Goal: Information Seeking & Learning: Learn about a topic

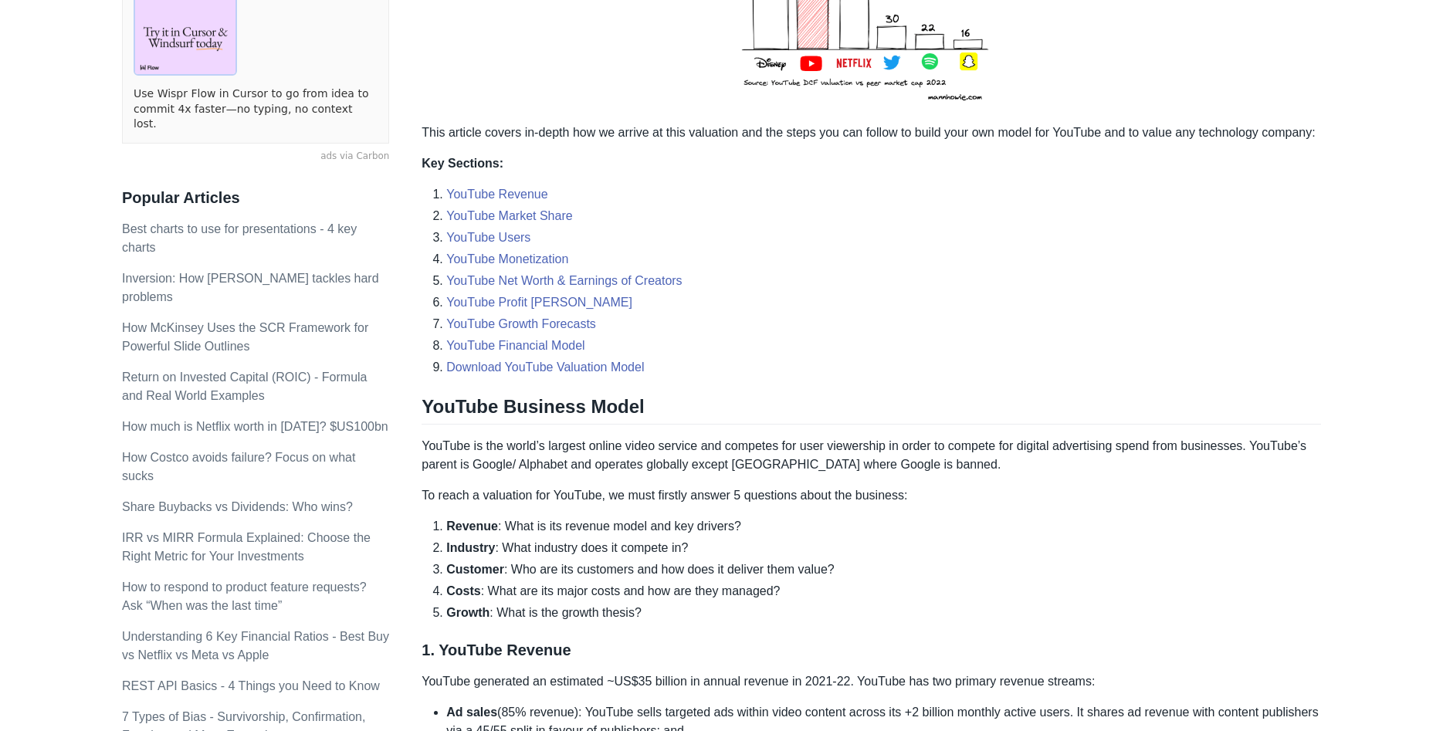
scroll to position [551, 0]
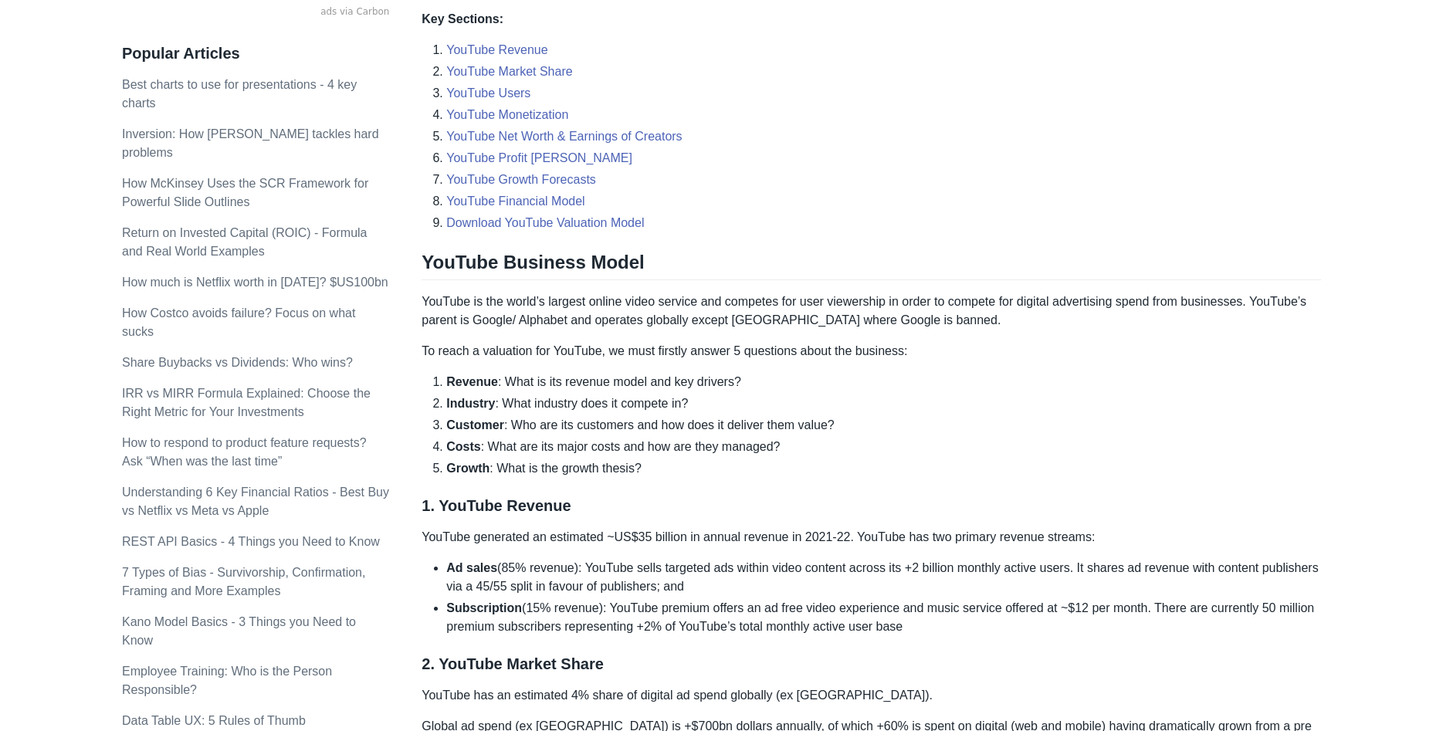
click at [541, 573] on li "Ad sales (85% revenue): YouTube sells targeted ads within video content across …" at bounding box center [883, 577] width 875 height 37
click at [498, 580] on li "Ad sales (85% revenue): YouTube sells targeted ads within video content across …" at bounding box center [883, 577] width 875 height 37
click at [1214, 604] on li "Subscription (15% revenue): YouTube premium offers an ad free video experience …" at bounding box center [883, 617] width 875 height 37
drag, startPoint x: 840, startPoint y: 561, endPoint x: 1235, endPoint y: 570, distance: 395.5
click at [1235, 570] on ul "Ad sales (85% revenue): YouTube sells targeted ads within video content across …" at bounding box center [872, 597] width 900 height 77
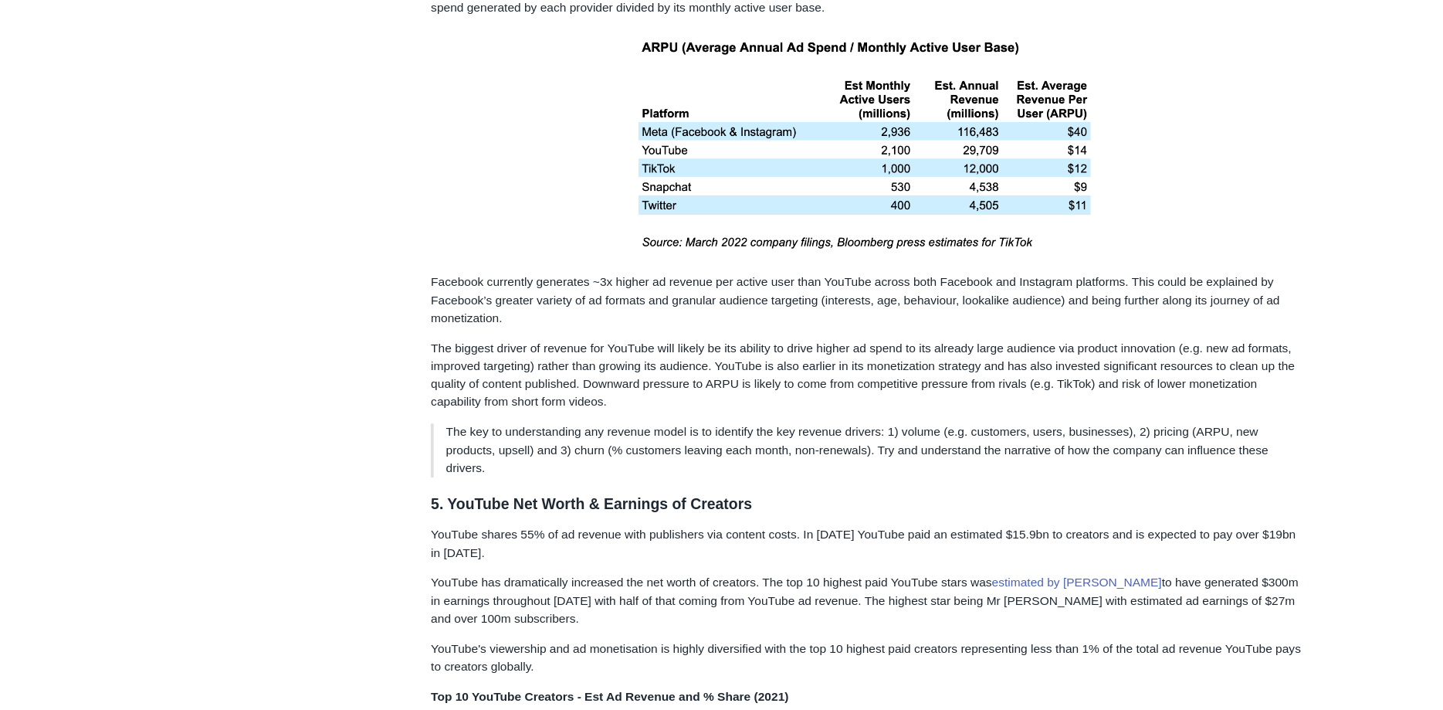
scroll to position [3072, 0]
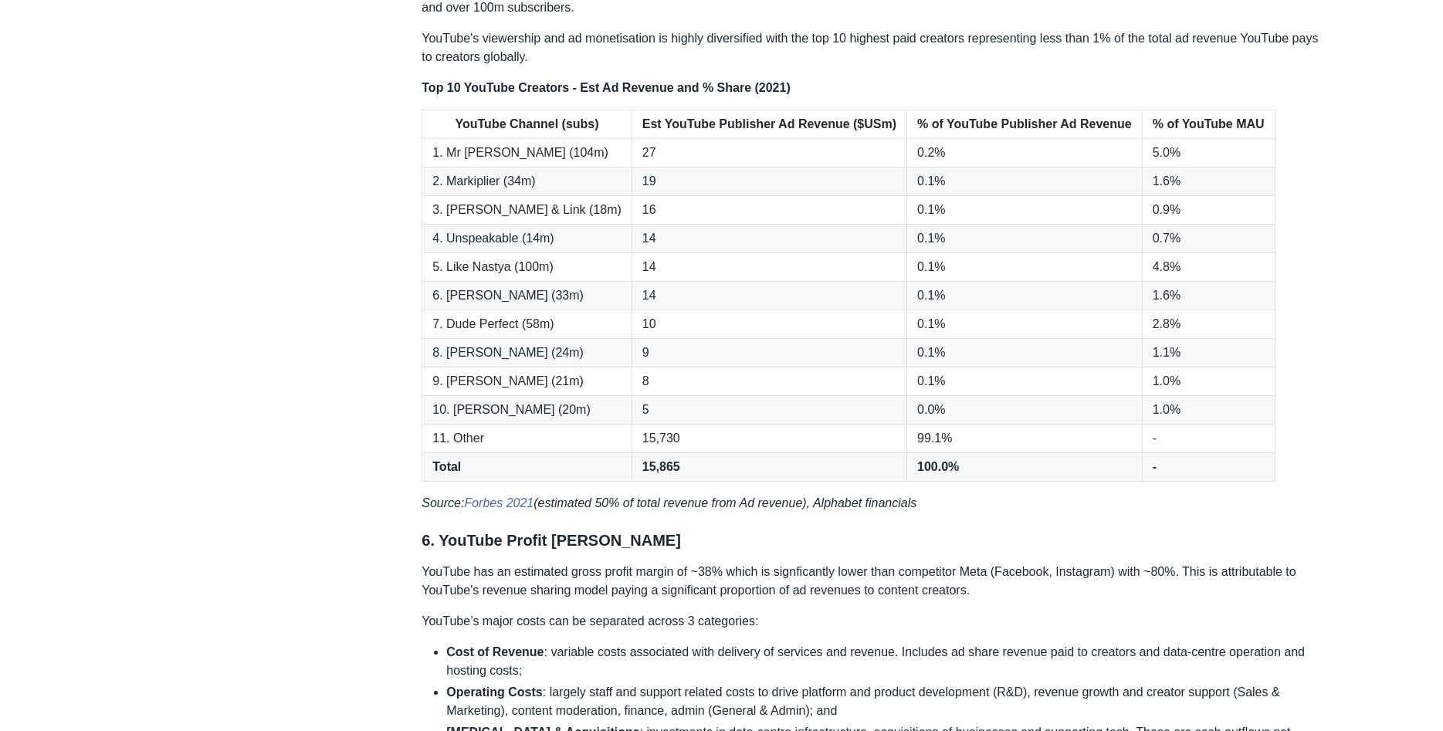
click at [925, 130] on th "% of YouTube Publisher Ad Revenue" at bounding box center [1025, 124] width 236 height 29
click at [1171, 135] on th "% of YouTube MAU" at bounding box center [1208, 124] width 133 height 29
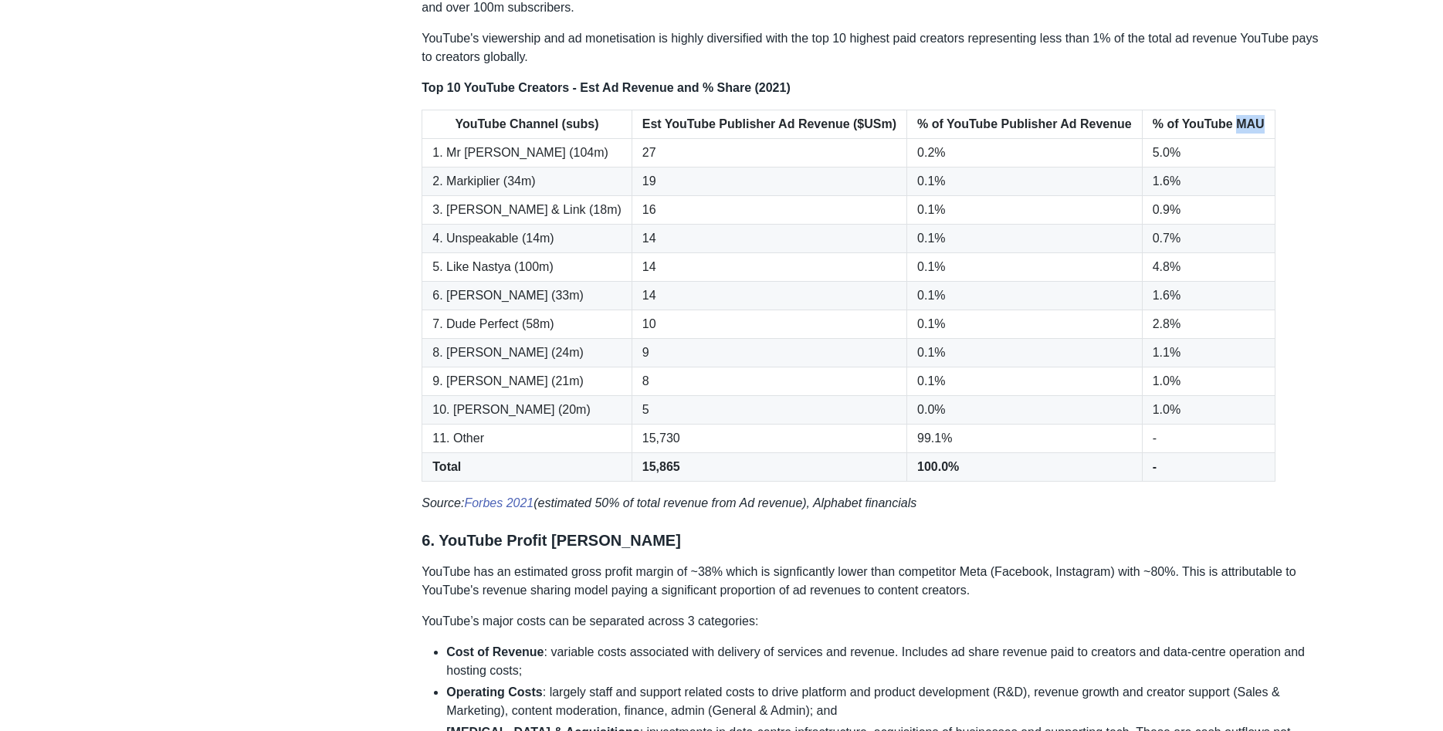
click at [1171, 135] on th "% of YouTube MAU" at bounding box center [1208, 124] width 133 height 29
click at [632, 387] on td "8" at bounding box center [769, 382] width 275 height 29
